Goal: Task Accomplishment & Management: Complete application form

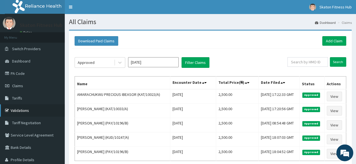
click at [29, 110] on link "Validations" at bounding box center [32, 111] width 65 height 12
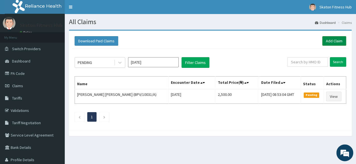
click at [324, 43] on link "Add Claim" at bounding box center [334, 41] width 24 height 10
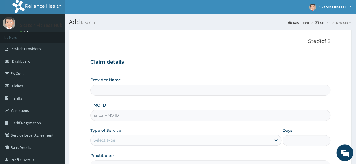
click at [100, 114] on input "HMO ID" at bounding box center [210, 115] width 240 height 11
paste input "TGO/10004/A [PERSON_NAME]"
drag, startPoint x: 118, startPoint y: 115, endPoint x: 196, endPoint y: 116, distance: 77.6
click at [196, 116] on input "TGO/10004/A [PERSON_NAME]" at bounding box center [210, 115] width 240 height 11
type input "TGO/10004/A"
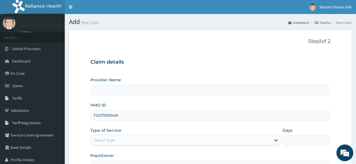
type input "Skaton Fitness Hub"
type input "1"
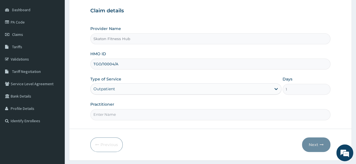
scroll to position [54, 0]
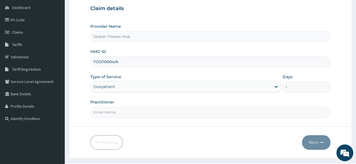
type input "TGO/10004/A"
click at [119, 110] on input "Practitioner" at bounding box center [210, 112] width 240 height 11
paste input "TGO/10004/A [PERSON_NAME]"
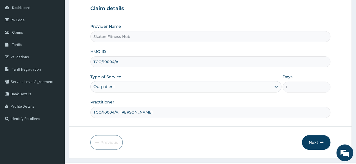
scroll to position [0, 0]
drag, startPoint x: 125, startPoint y: 110, endPoint x: 52, endPoint y: 117, distance: 73.3
click at [52, 117] on div "R EL Toggle navigation Skaton Fitness Hub Skaton Fitness Hub - [EMAIL_ADDRESS][…" at bounding box center [178, 61] width 356 height 231
type input "[PERSON_NAME]"
click at [310, 139] on button "Next" at bounding box center [316, 142] width 28 height 15
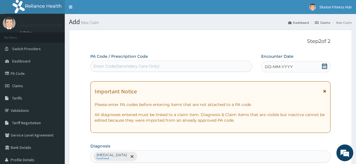
click at [100, 68] on div "Enter Code(Secondary Care Only)" at bounding box center [126, 67] width 66 height 6
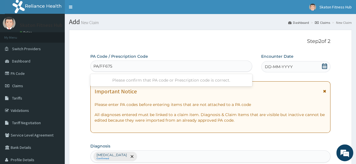
type input "PA/FF675C"
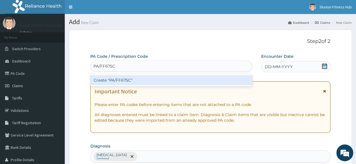
click at [110, 80] on div "Create "PA/FF675C"" at bounding box center [170, 80] width 161 height 10
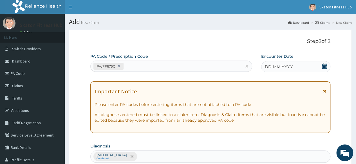
click at [322, 67] on icon at bounding box center [324, 67] width 5 height 6
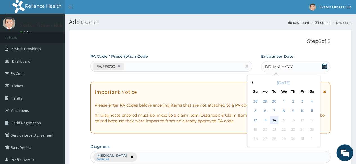
click at [274, 122] on div "14" at bounding box center [274, 120] width 8 height 8
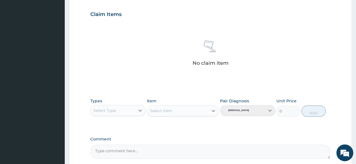
scroll to position [187, 0]
click at [121, 110] on div "Select Type" at bounding box center [113, 110] width 44 height 9
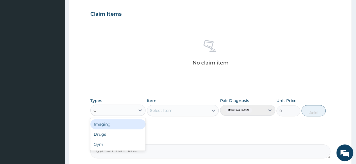
type input "GY"
click at [121, 123] on div "Gym" at bounding box center [117, 124] width 55 height 10
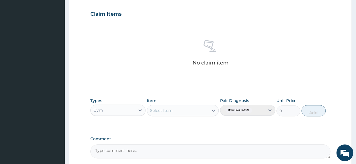
click at [180, 113] on div "Select Item" at bounding box center [183, 110] width 72 height 11
click at [180, 113] on div "Select Item" at bounding box center [177, 110] width 61 height 9
click at [180, 121] on div "GYM" at bounding box center [183, 125] width 72 height 10
click at [311, 108] on button "Add" at bounding box center [313, 110] width 24 height 11
type input "0"
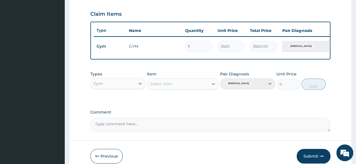
scroll to position [218, 0]
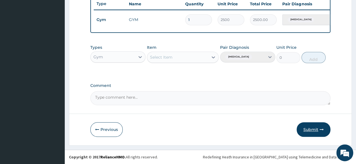
click at [310, 131] on button "Submit" at bounding box center [313, 130] width 34 height 15
